Goal: Navigation & Orientation: Understand site structure

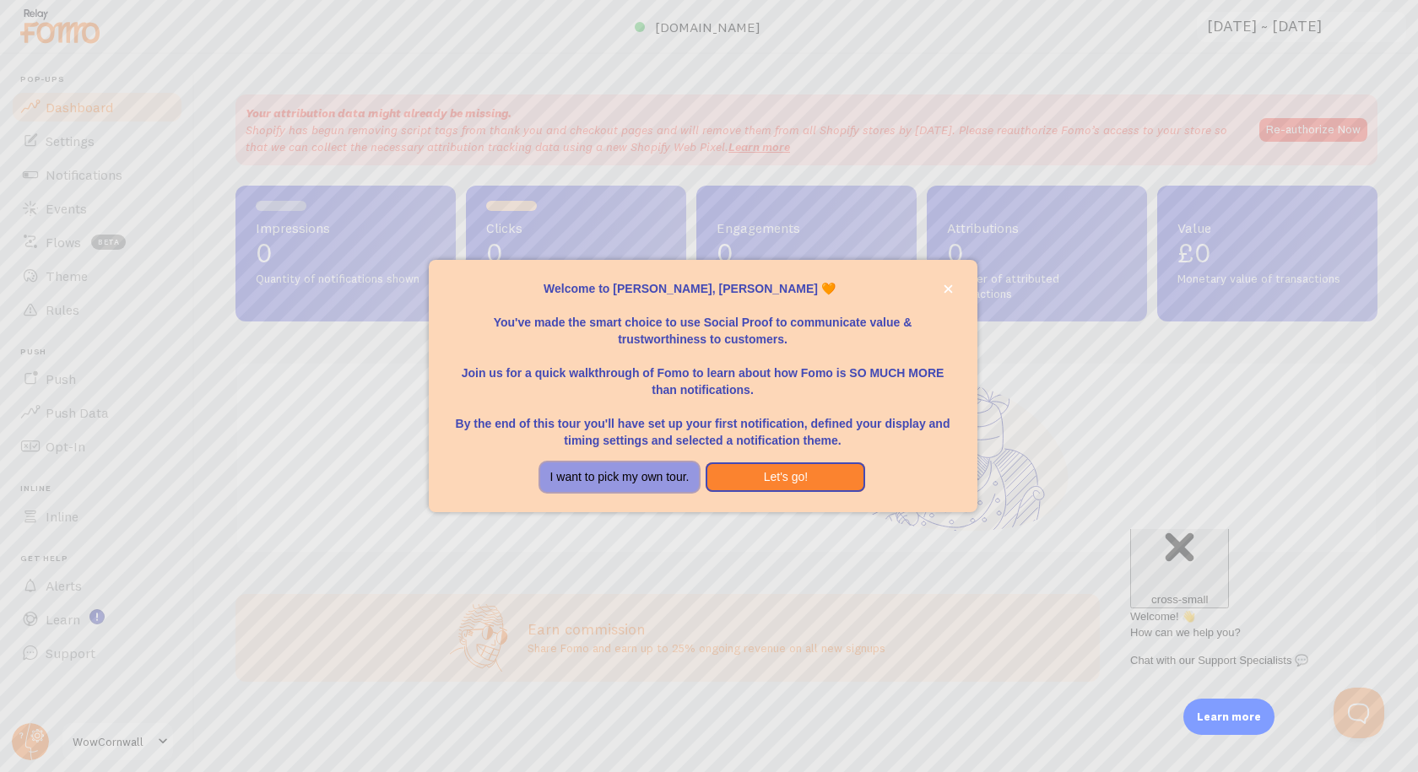
click at [629, 471] on button "I want to pick my own tour." at bounding box center [620, 478] width 160 height 30
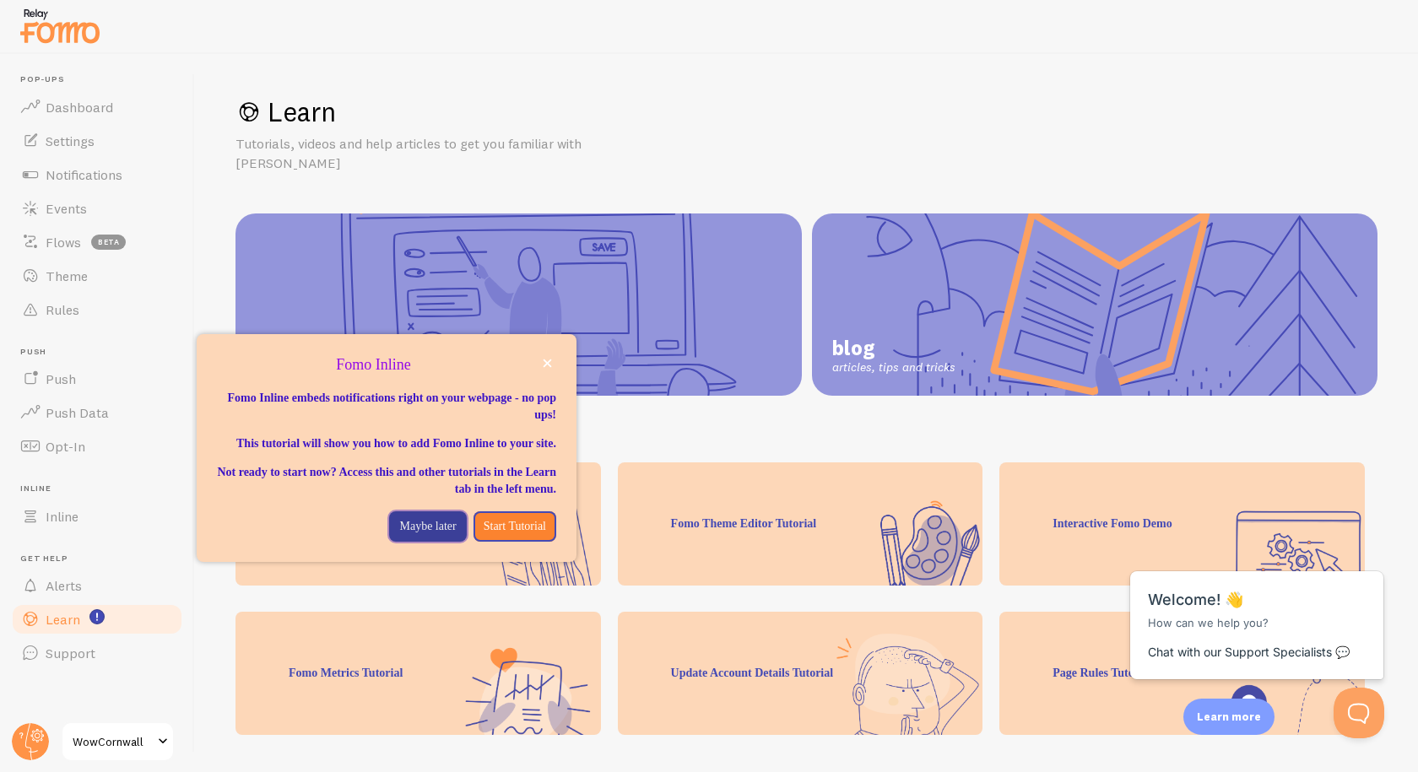
click at [399, 535] on p "Maybe later" at bounding box center [427, 526] width 57 height 17
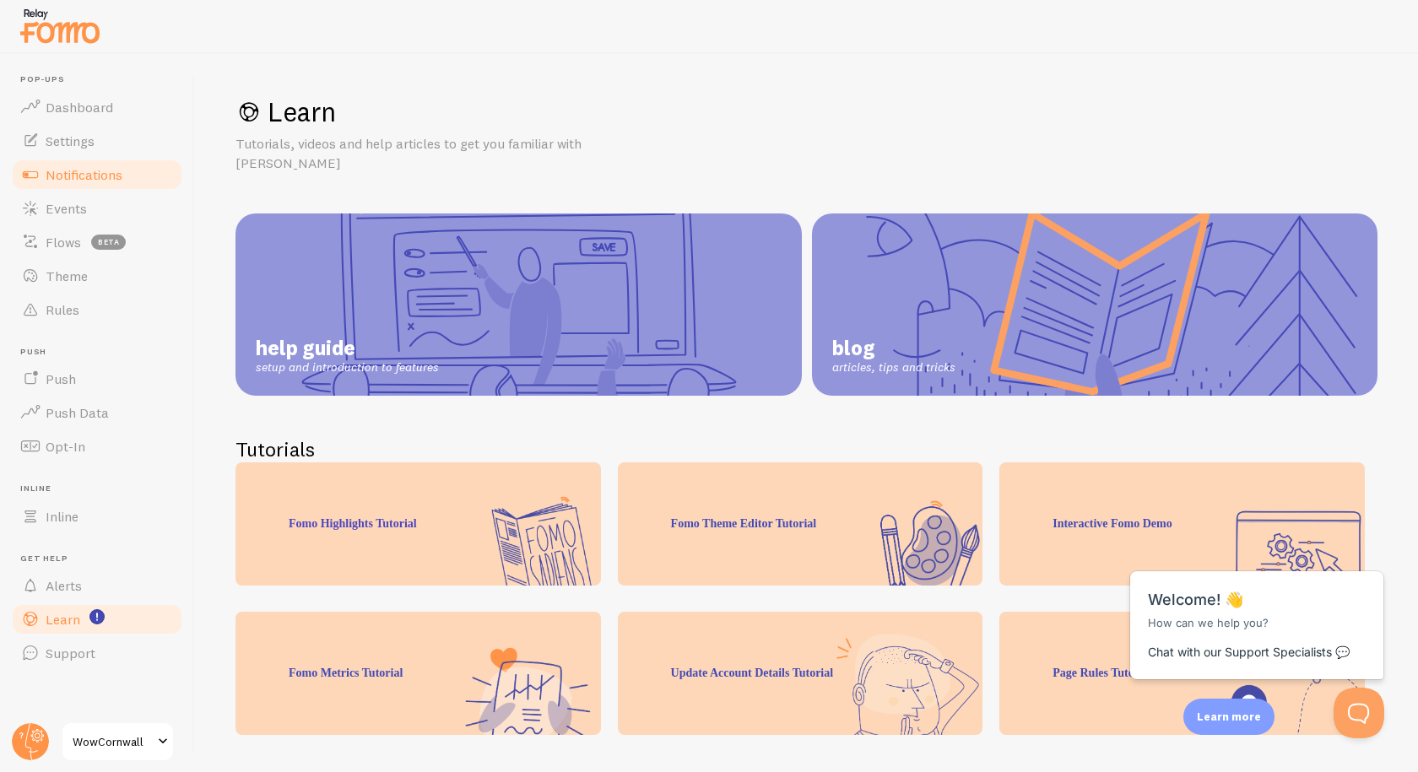
click at [93, 168] on span "Notifications" at bounding box center [84, 174] width 77 height 17
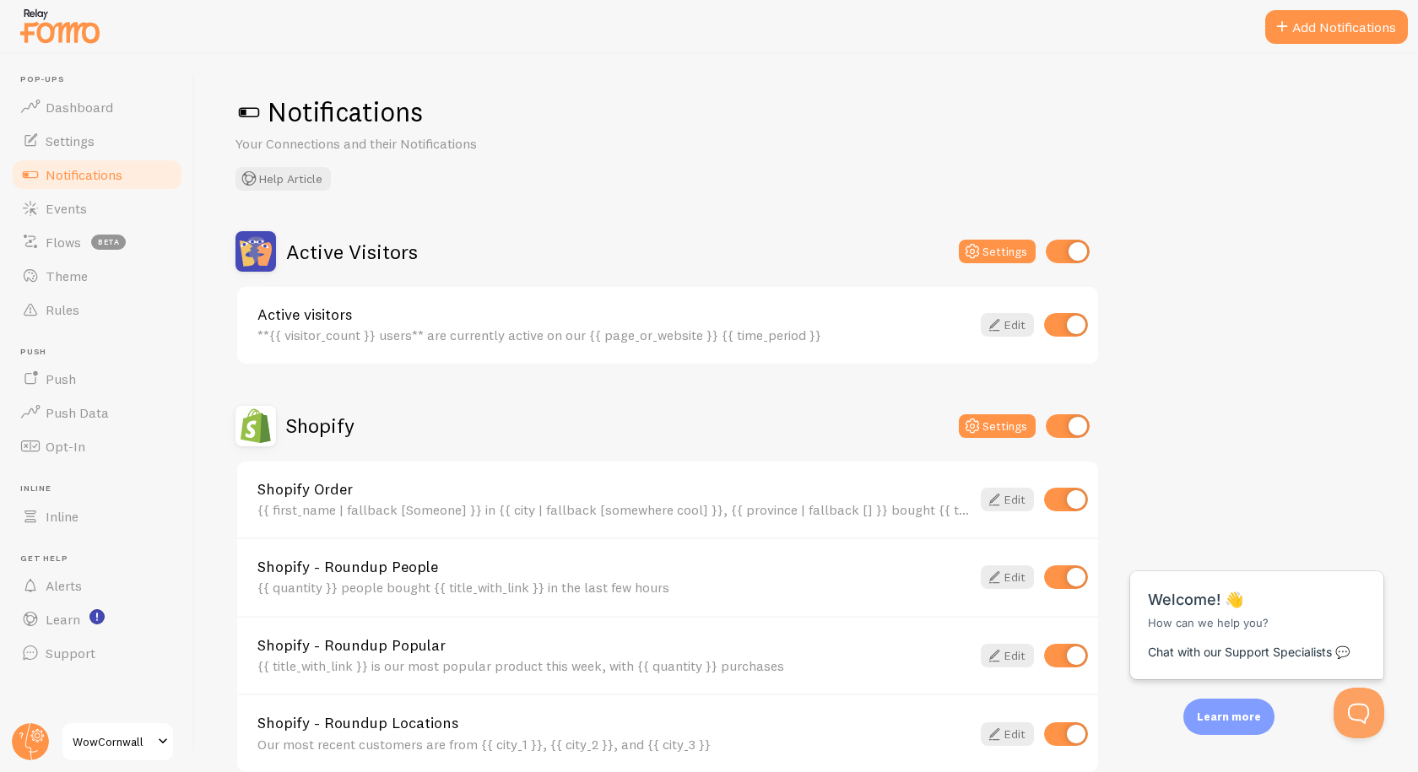
click at [1079, 258] on input "checkbox" at bounding box center [1068, 252] width 44 height 24
checkbox input "false"
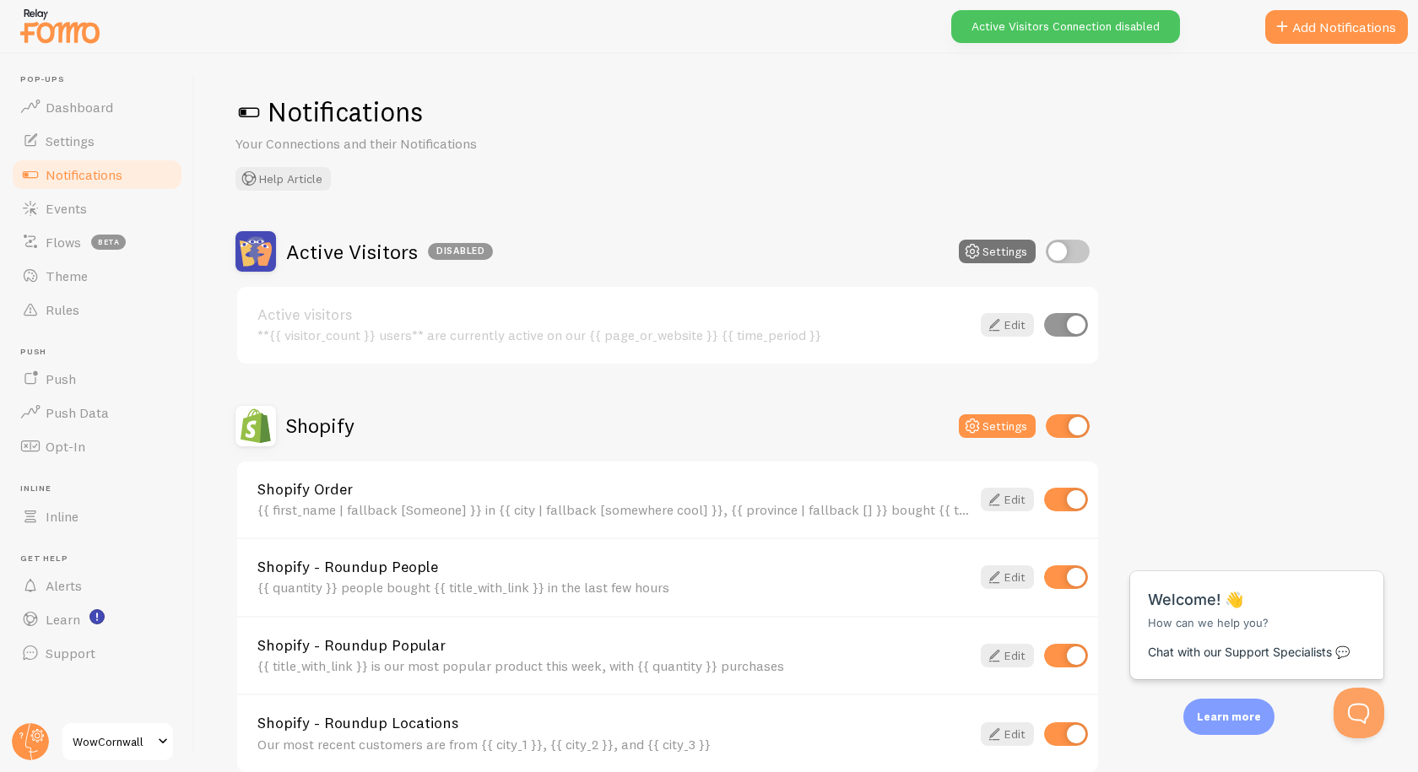
click at [1068, 437] on input "checkbox" at bounding box center [1068, 426] width 44 height 24
checkbox input "false"
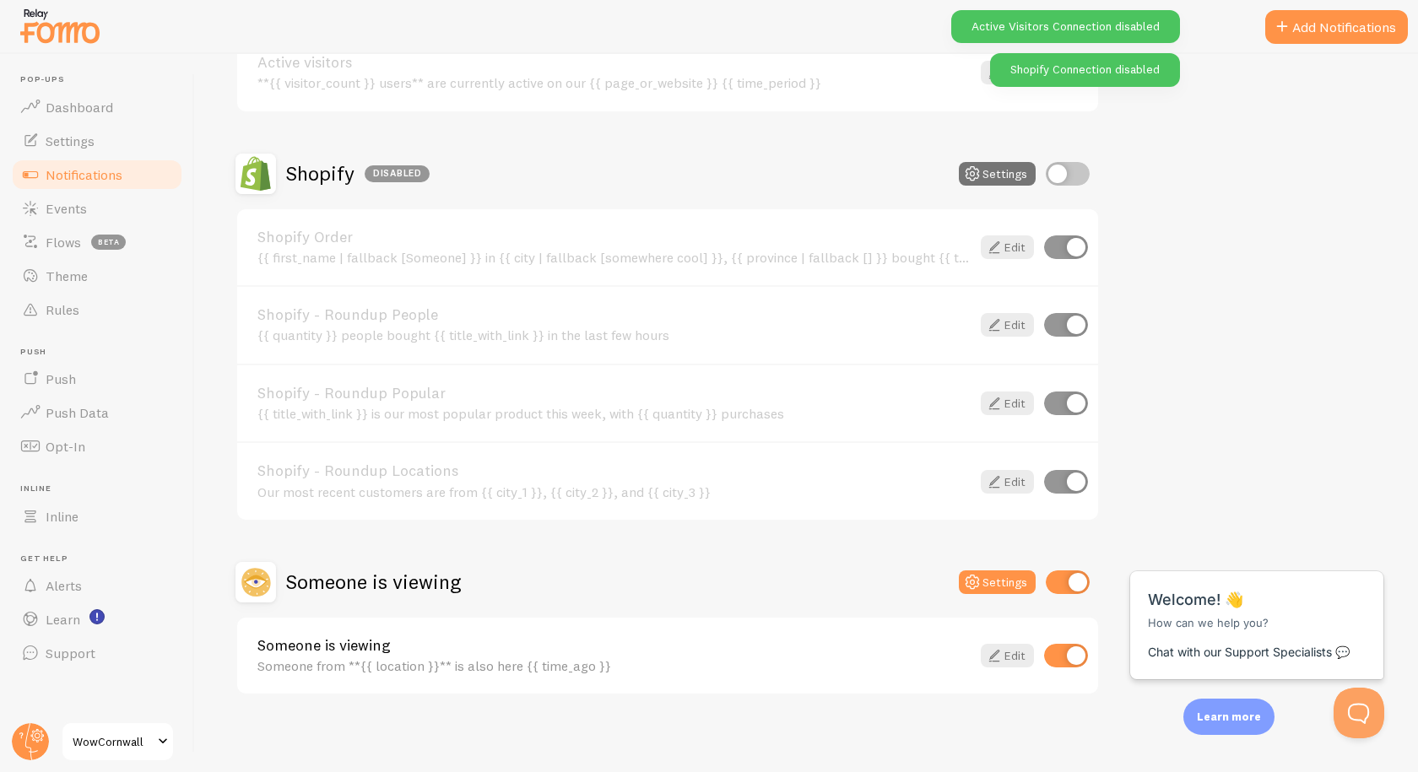
scroll to position [257, 0]
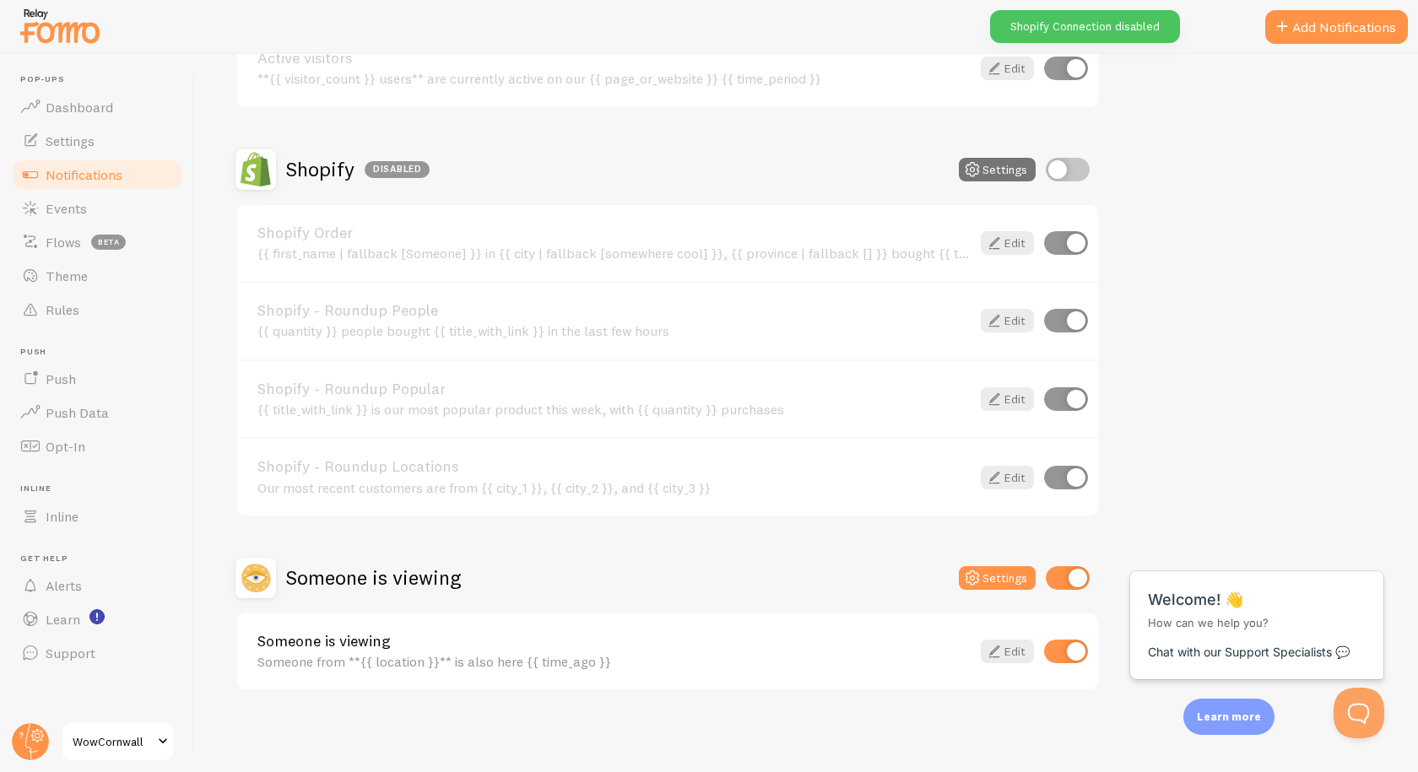
click at [1054, 582] on input "checkbox" at bounding box center [1068, 578] width 44 height 24
checkbox input "false"
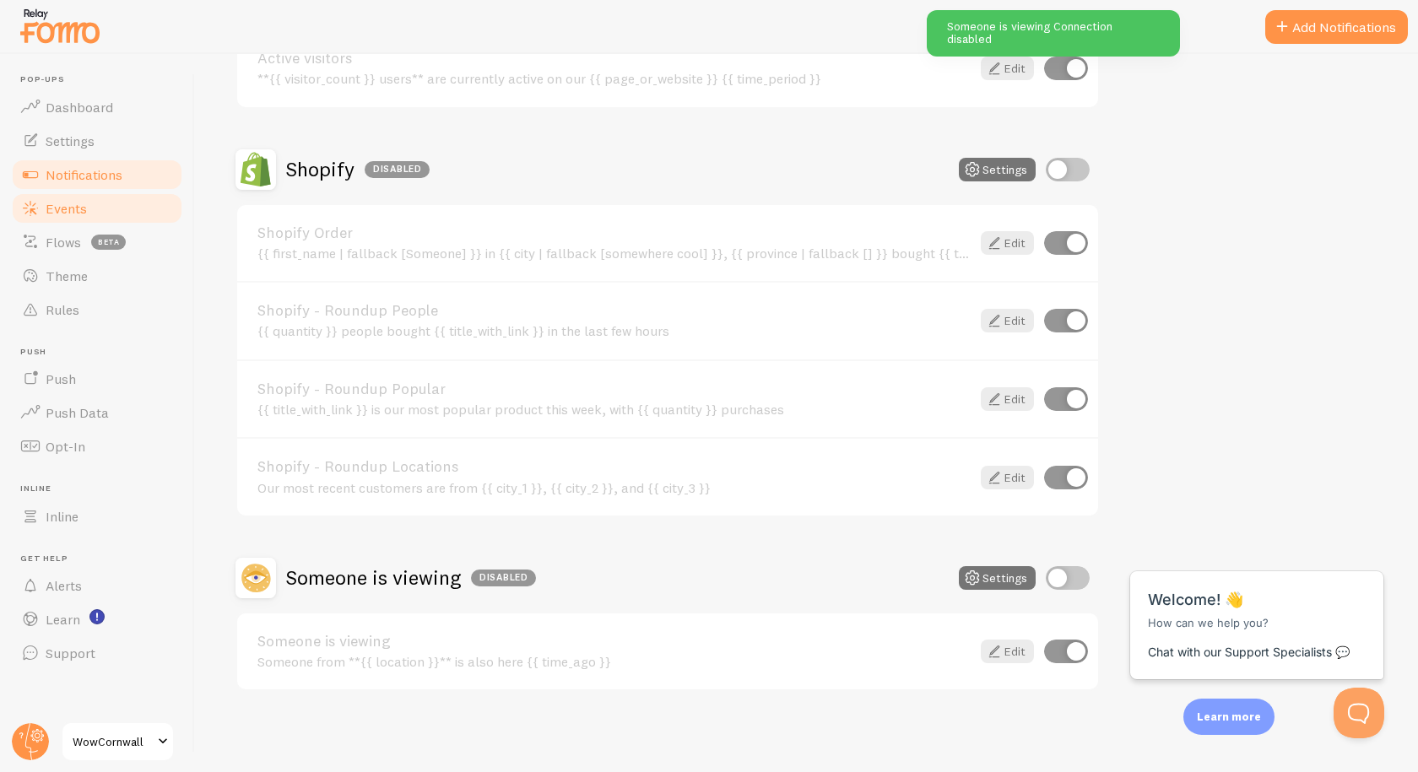
click at [92, 217] on link "Events" at bounding box center [97, 209] width 174 height 34
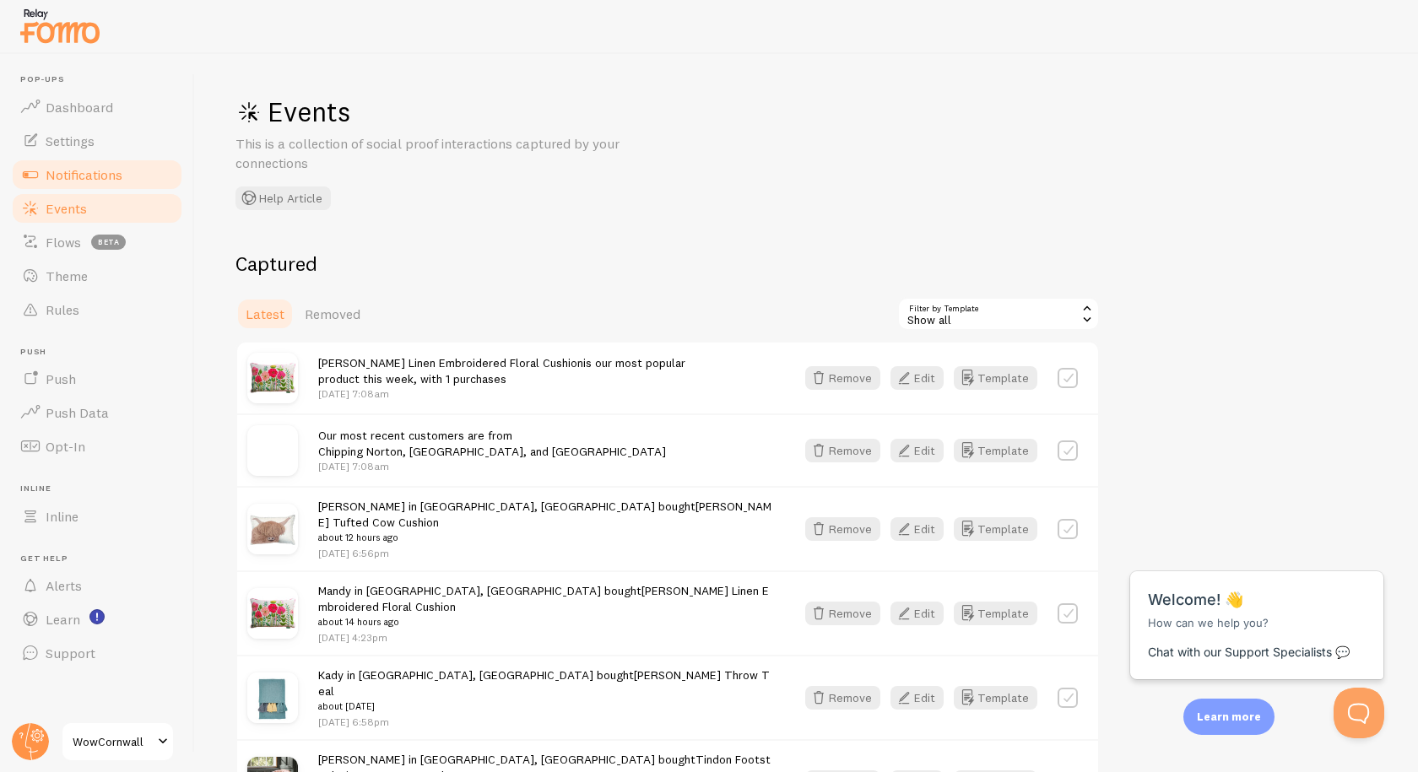
click at [90, 174] on span "Notifications" at bounding box center [84, 174] width 77 height 17
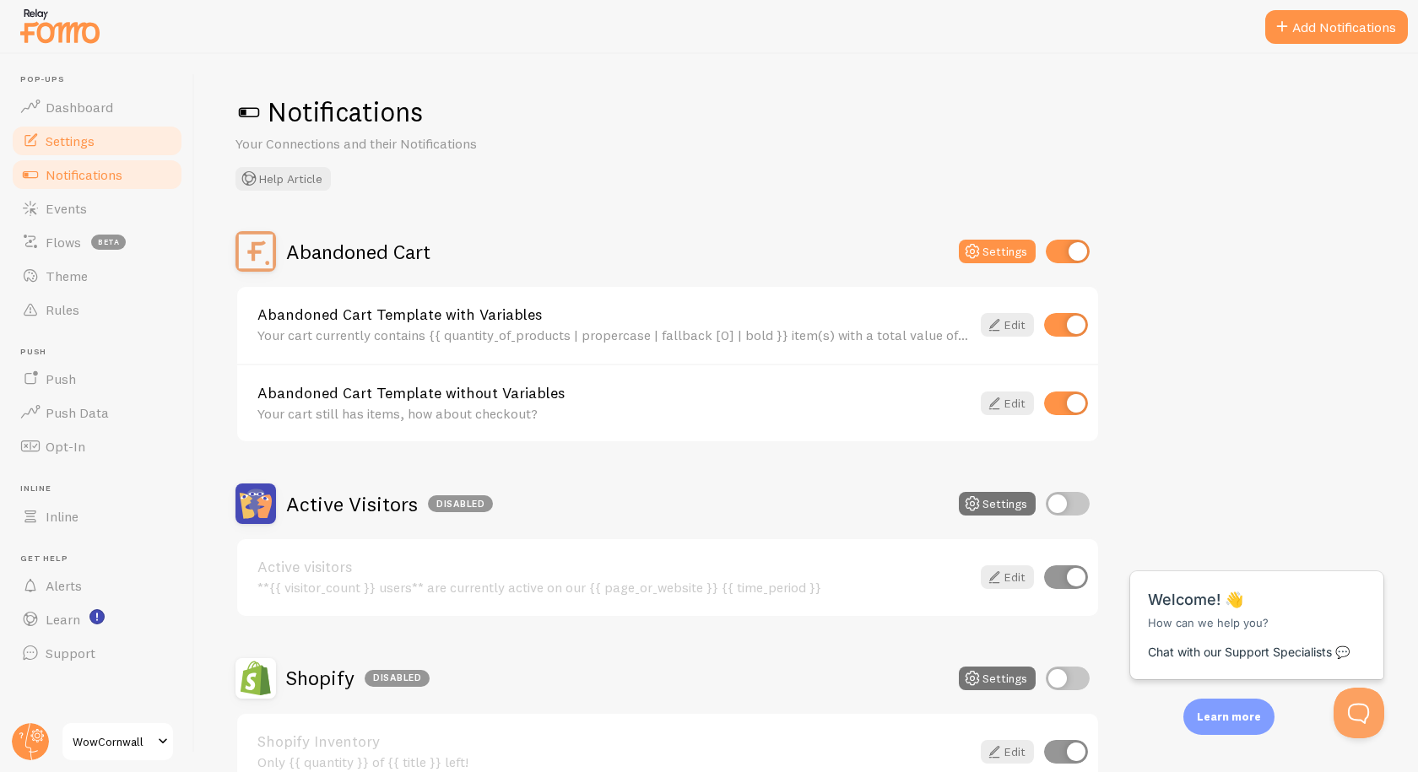
click at [68, 142] on span "Settings" at bounding box center [70, 141] width 49 height 17
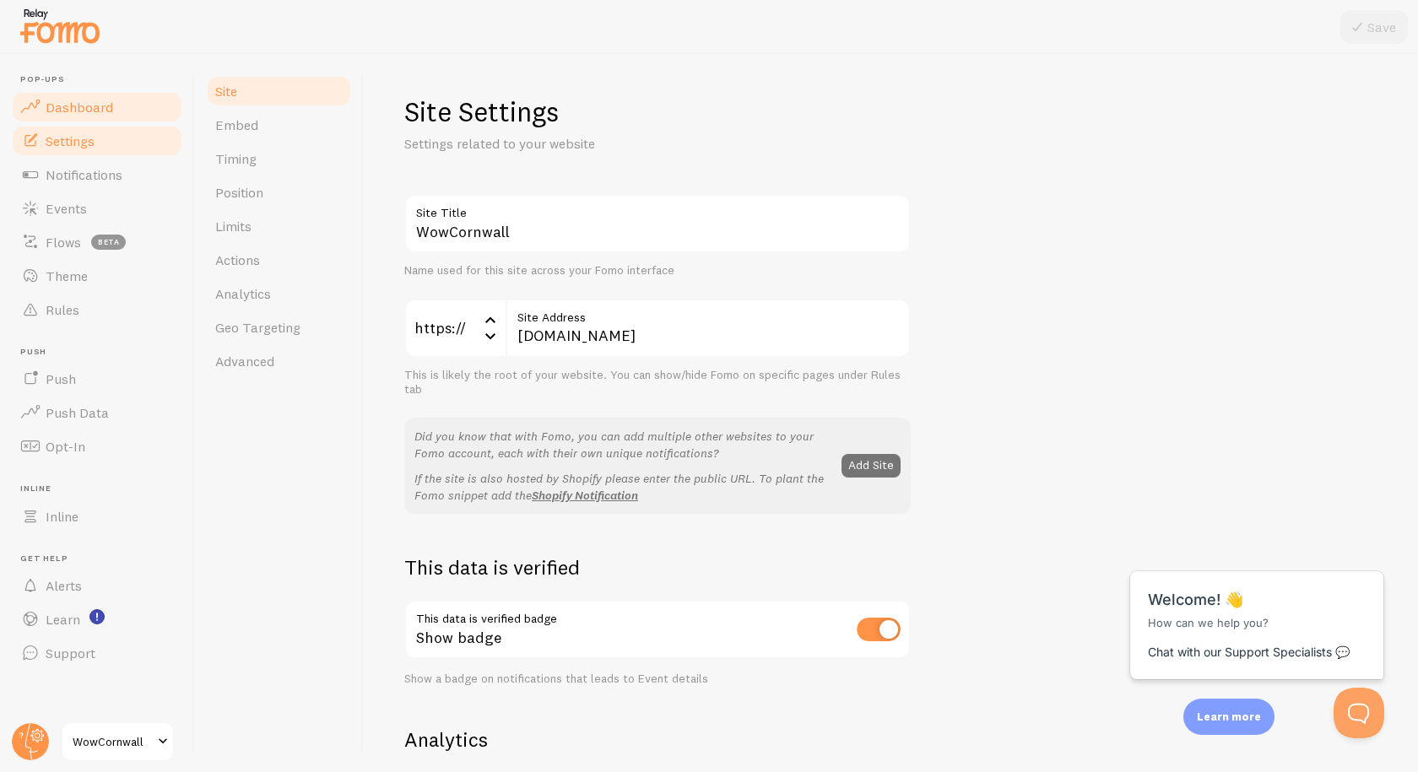
click at [72, 111] on span "Dashboard" at bounding box center [80, 107] width 68 height 17
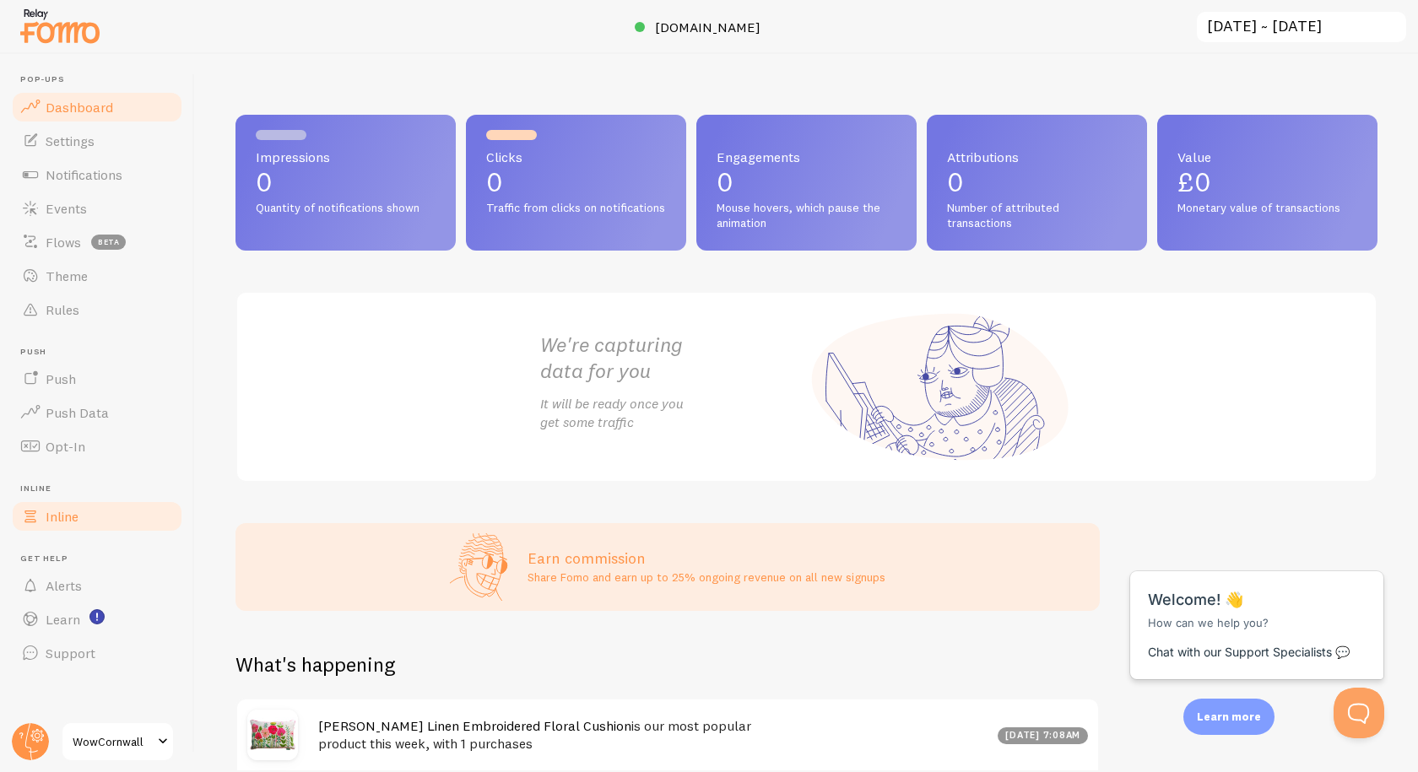
click at [57, 515] on span "Inline" at bounding box center [62, 516] width 33 height 17
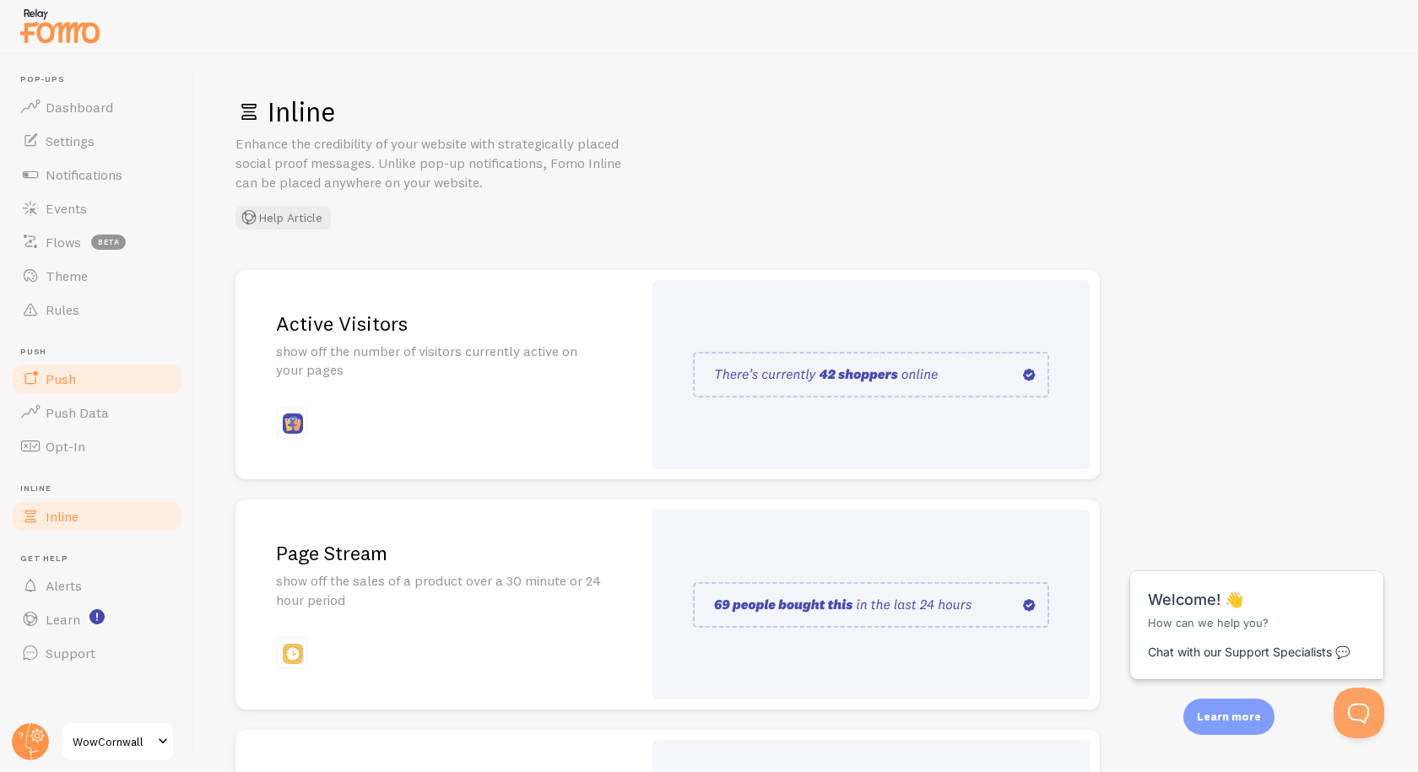
click at [67, 383] on span "Push" at bounding box center [61, 379] width 30 height 17
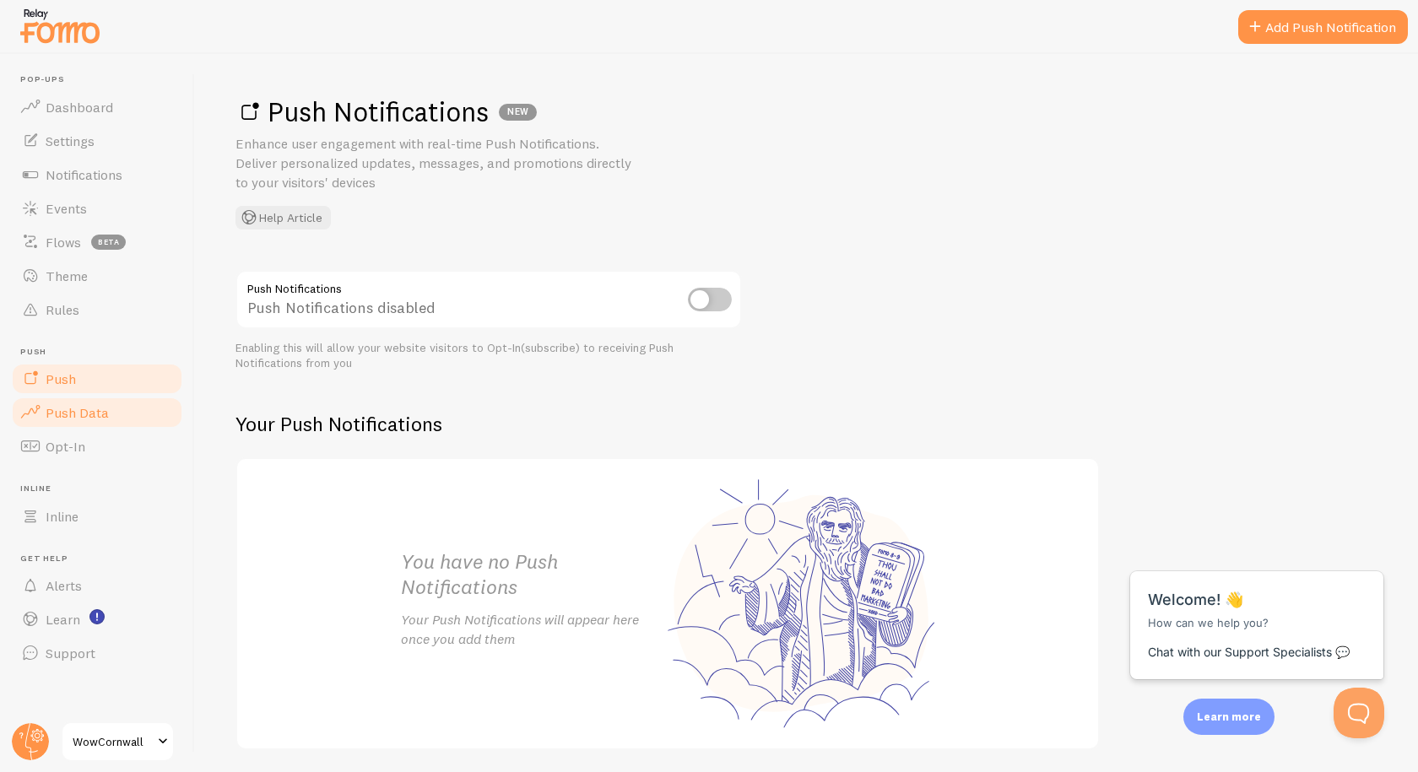
click at [66, 419] on span "Push Data" at bounding box center [77, 412] width 63 height 17
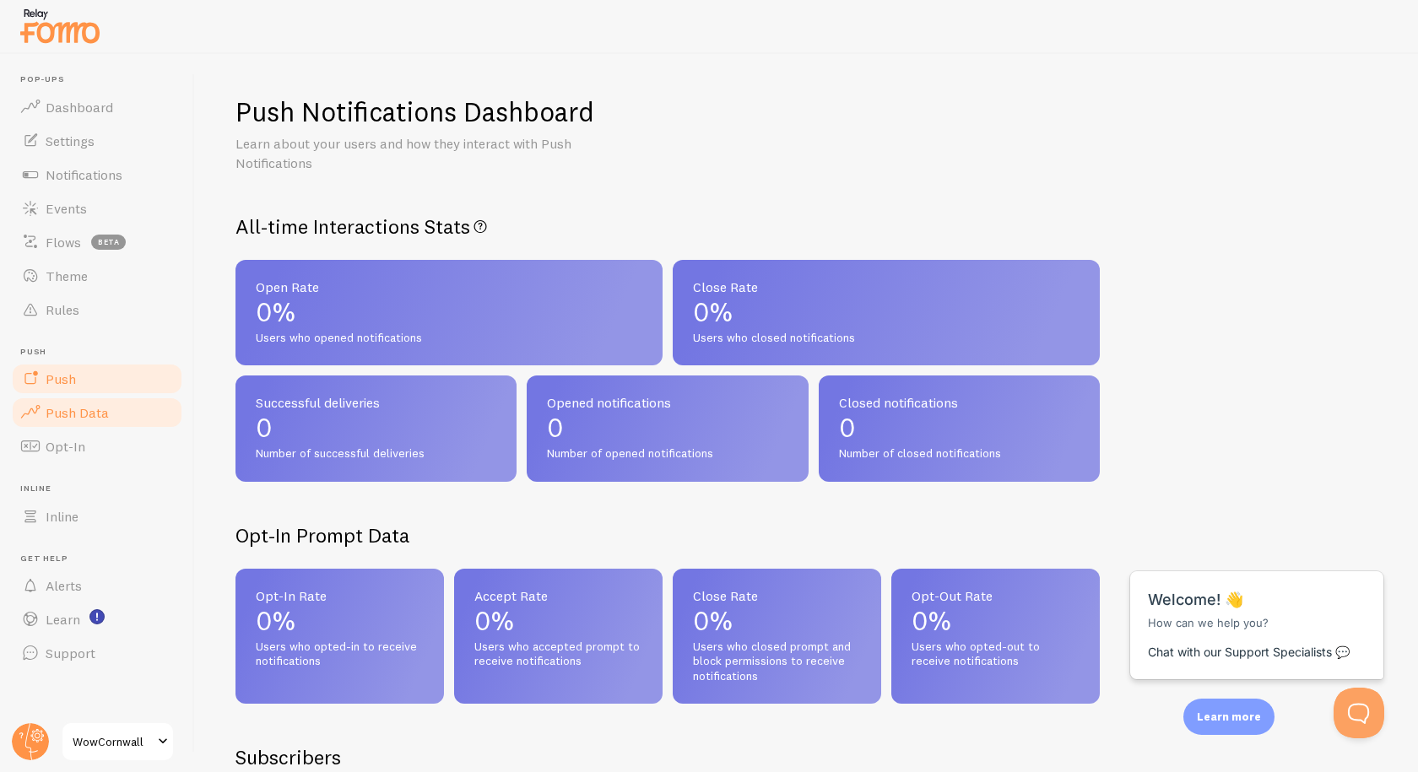
click at [74, 374] on span "Push" at bounding box center [61, 379] width 30 height 17
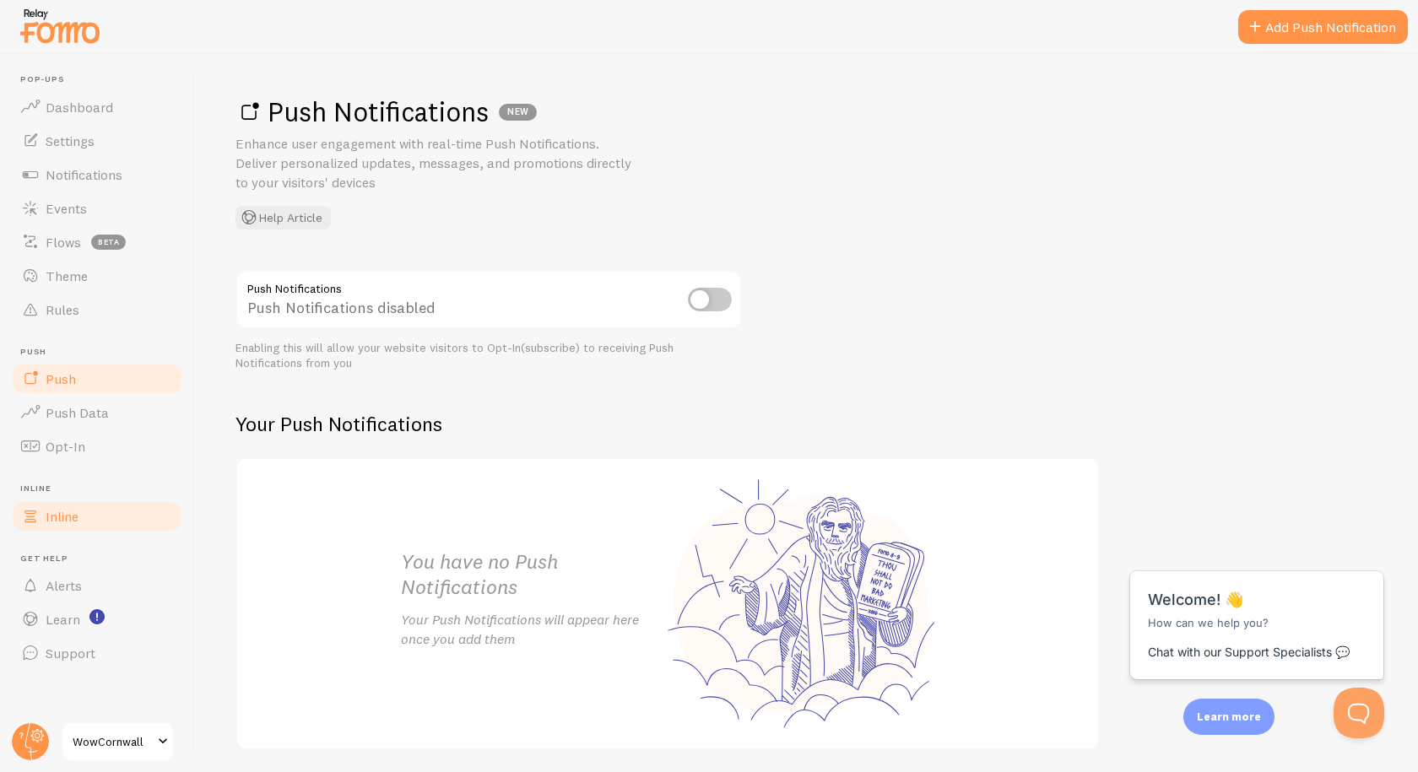
click at [56, 518] on span "Inline" at bounding box center [62, 516] width 33 height 17
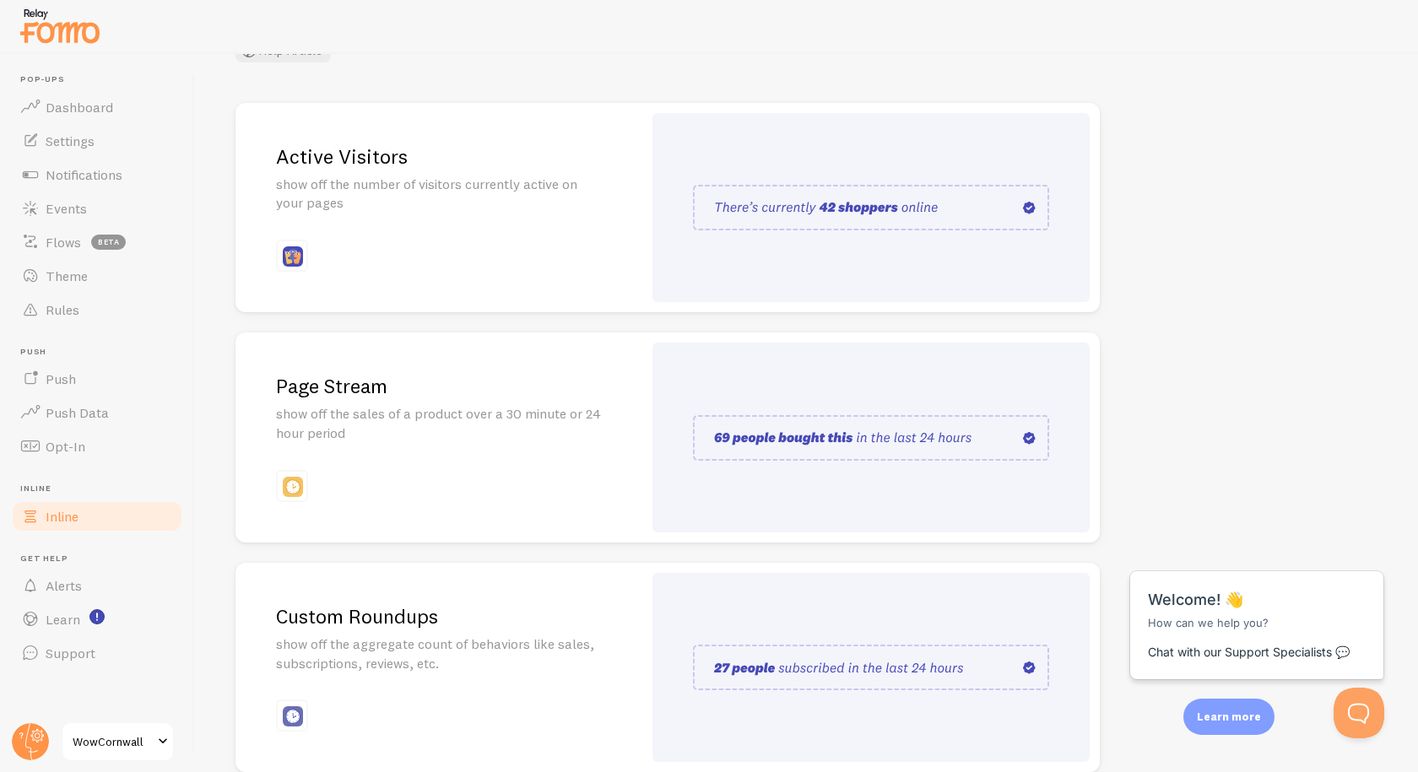
scroll to position [248, 0]
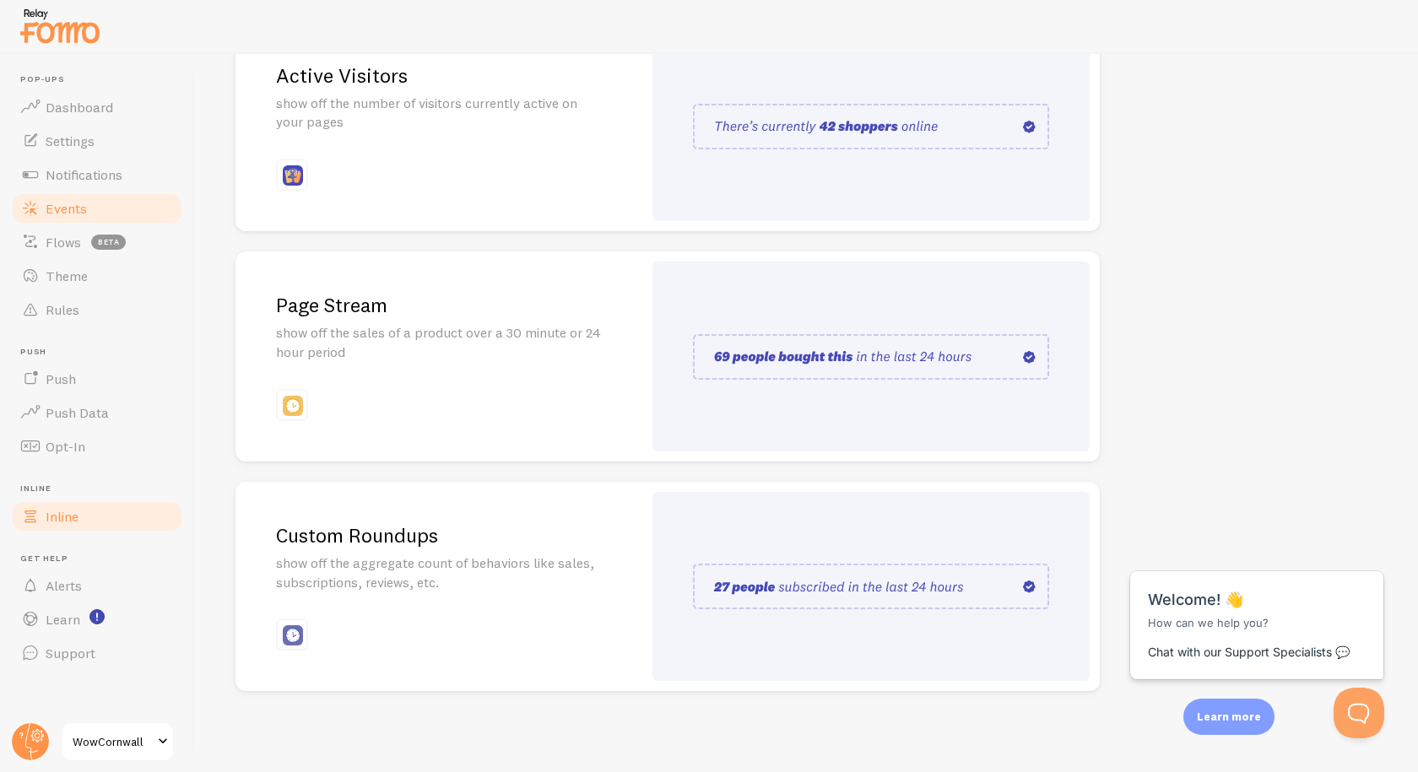
click at [61, 215] on span "Events" at bounding box center [66, 208] width 41 height 17
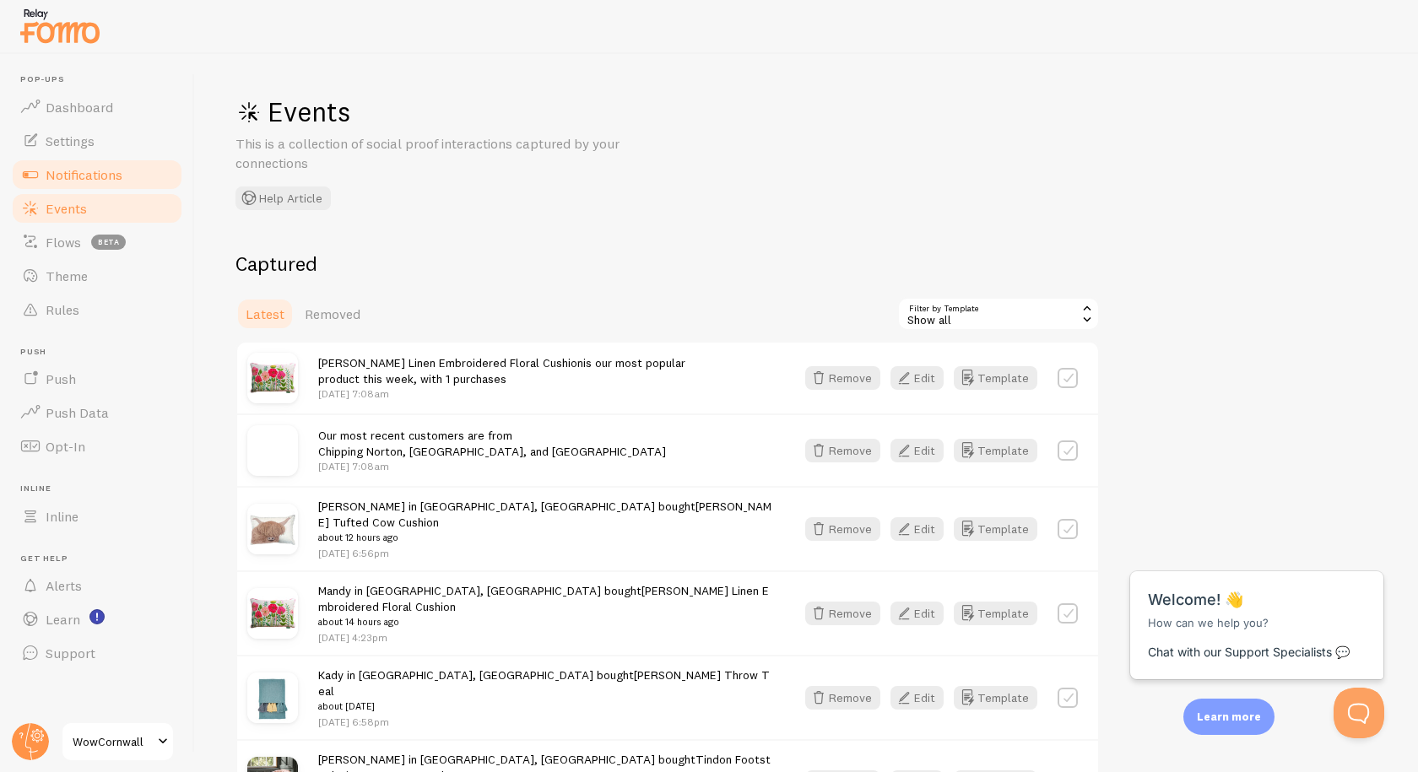
click at [65, 176] on span "Notifications" at bounding box center [84, 174] width 77 height 17
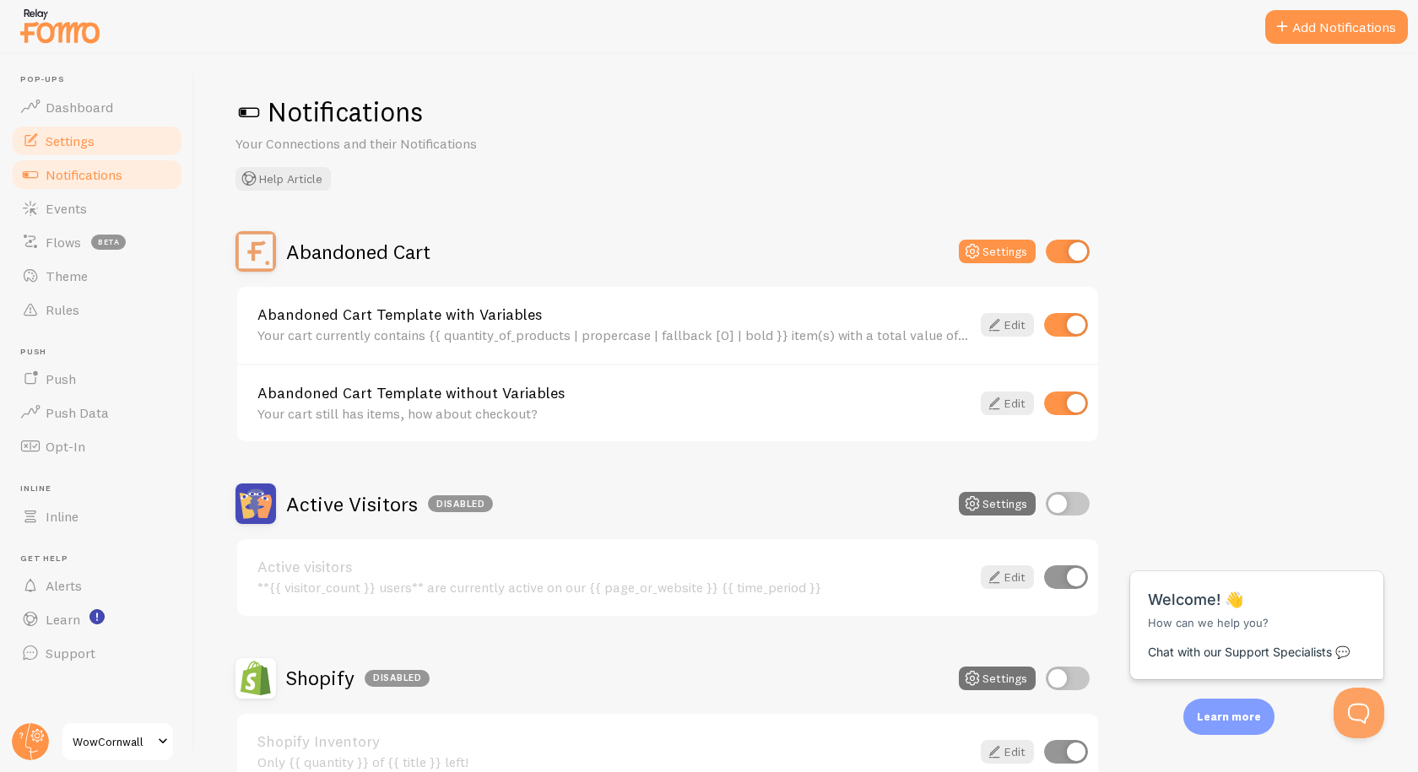
click at [70, 153] on link "Settings" at bounding box center [97, 141] width 174 height 34
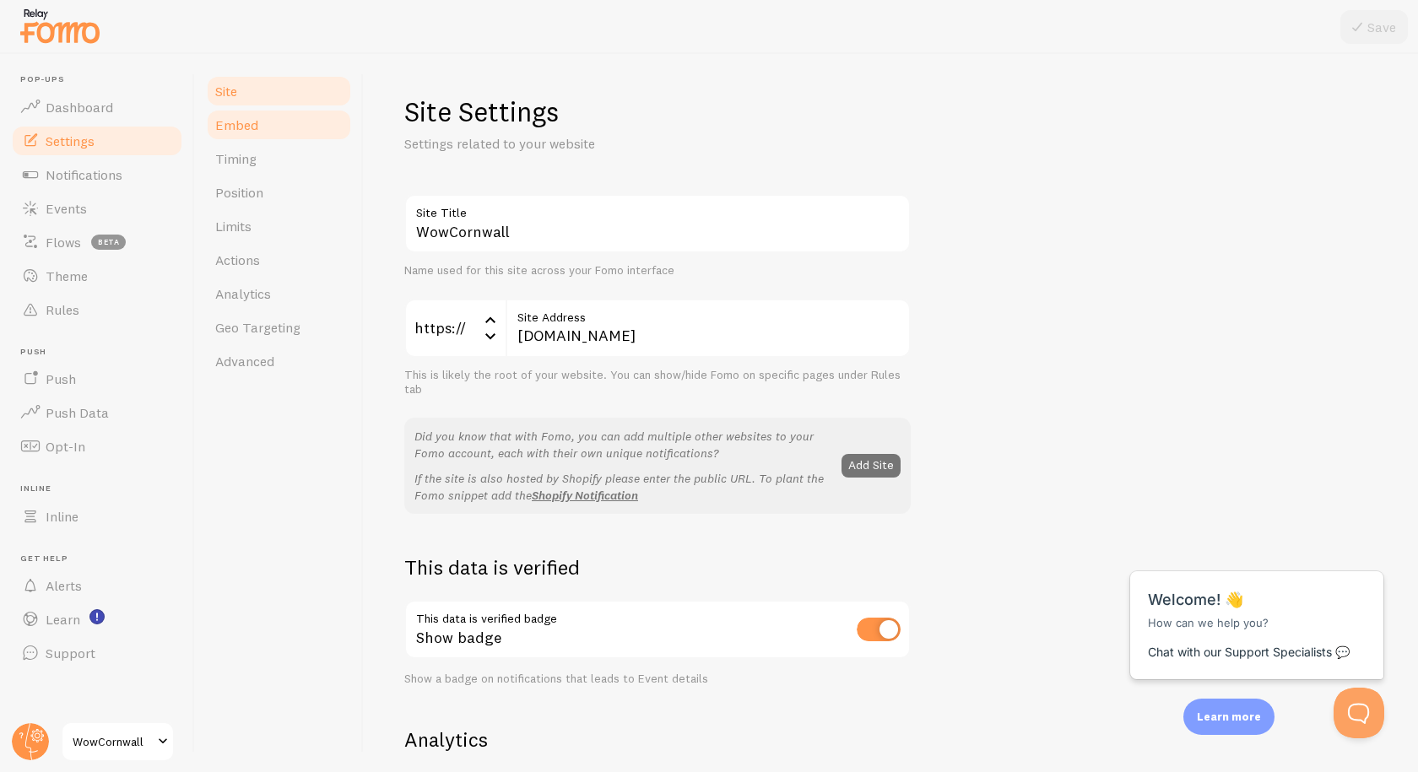
click at [262, 134] on link "Embed" at bounding box center [279, 125] width 148 height 34
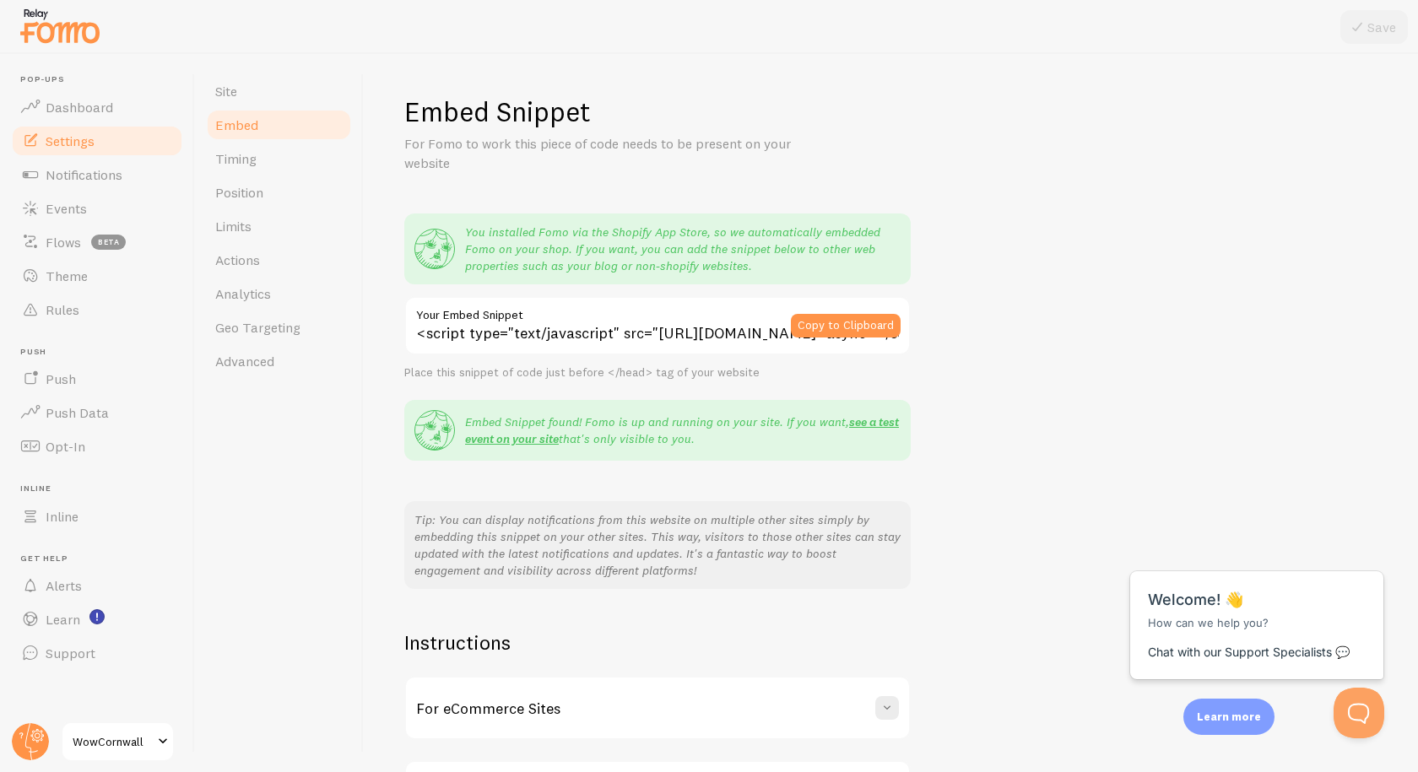
click at [52, 136] on span "Settings" at bounding box center [70, 141] width 49 height 17
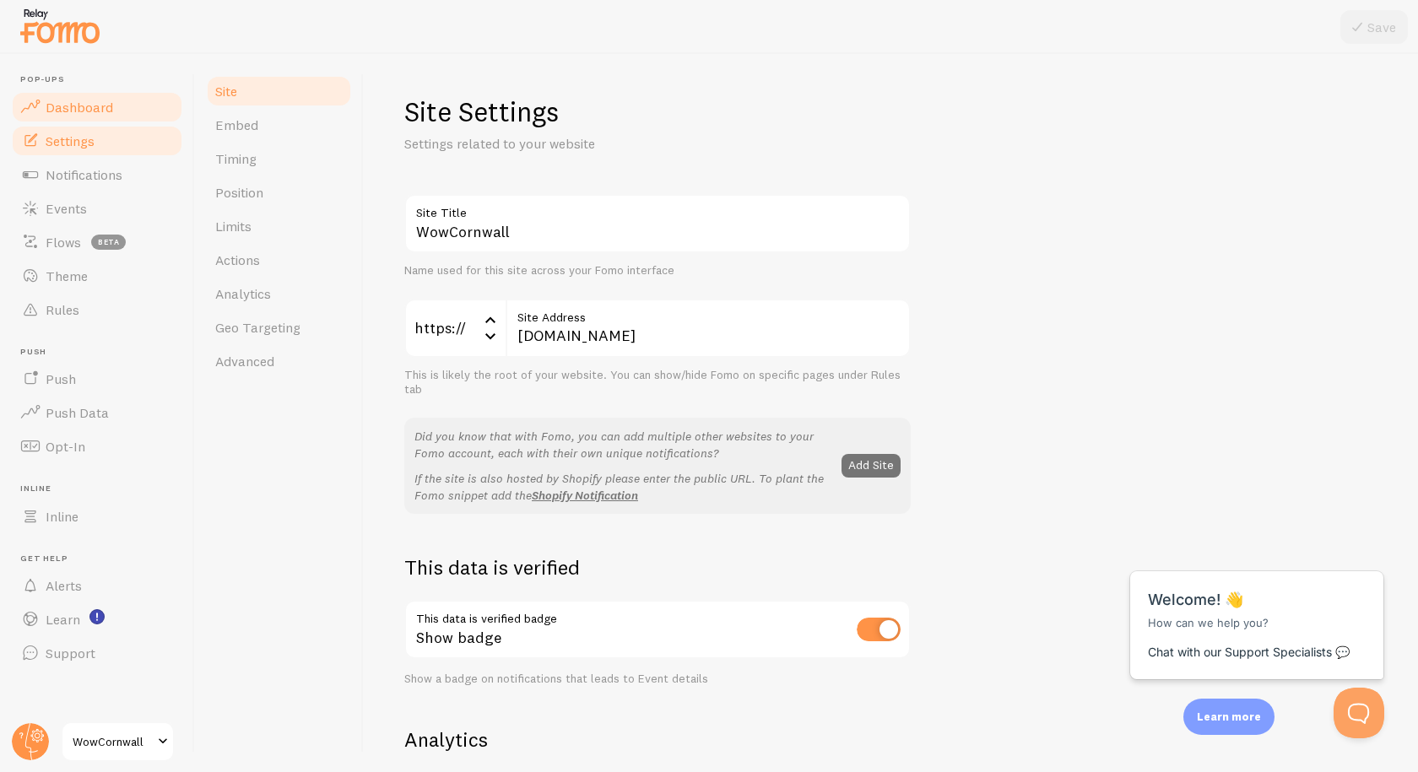
click at [72, 105] on span "Dashboard" at bounding box center [80, 107] width 68 height 17
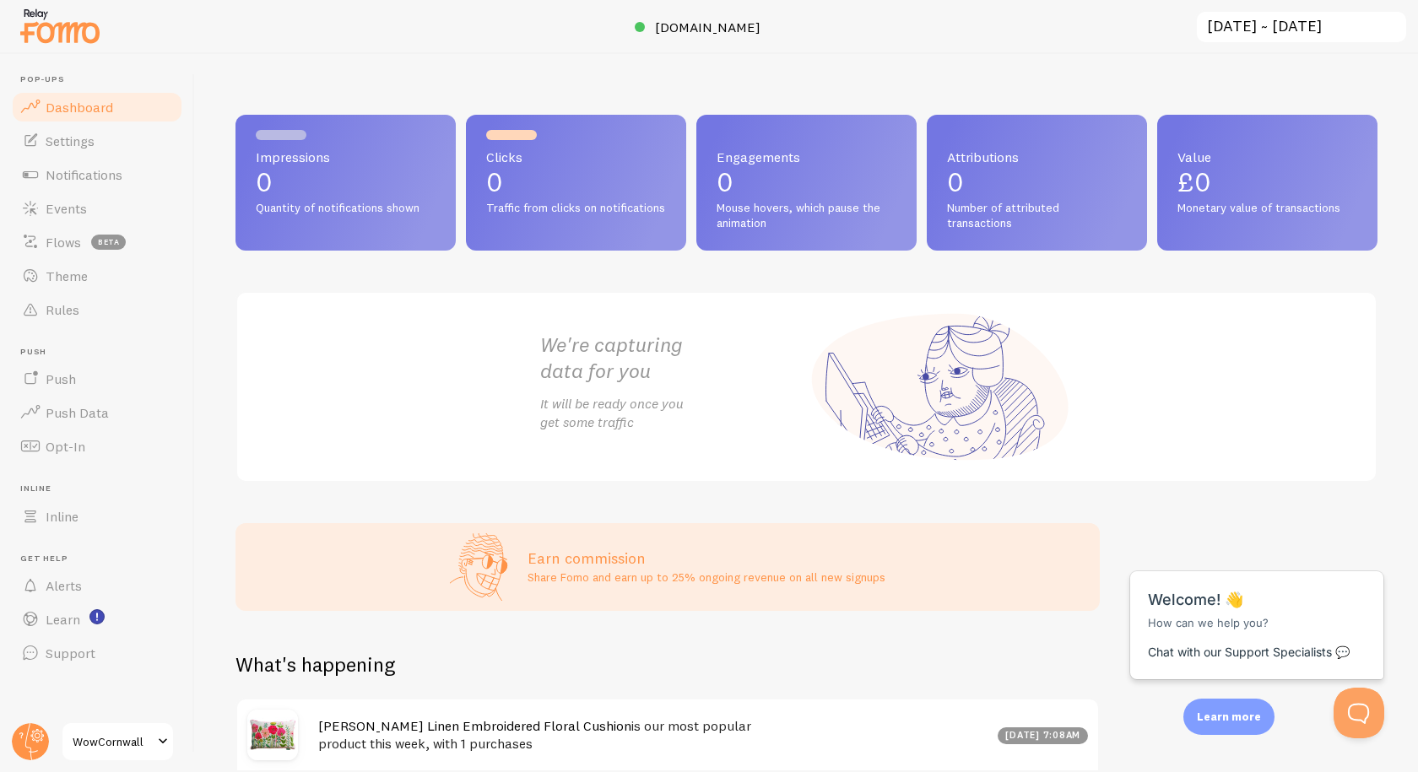
click at [134, 747] on span "WowCornwall" at bounding box center [113, 742] width 80 height 20
